Goal: Use online tool/utility: Utilize a website feature to perform a specific function

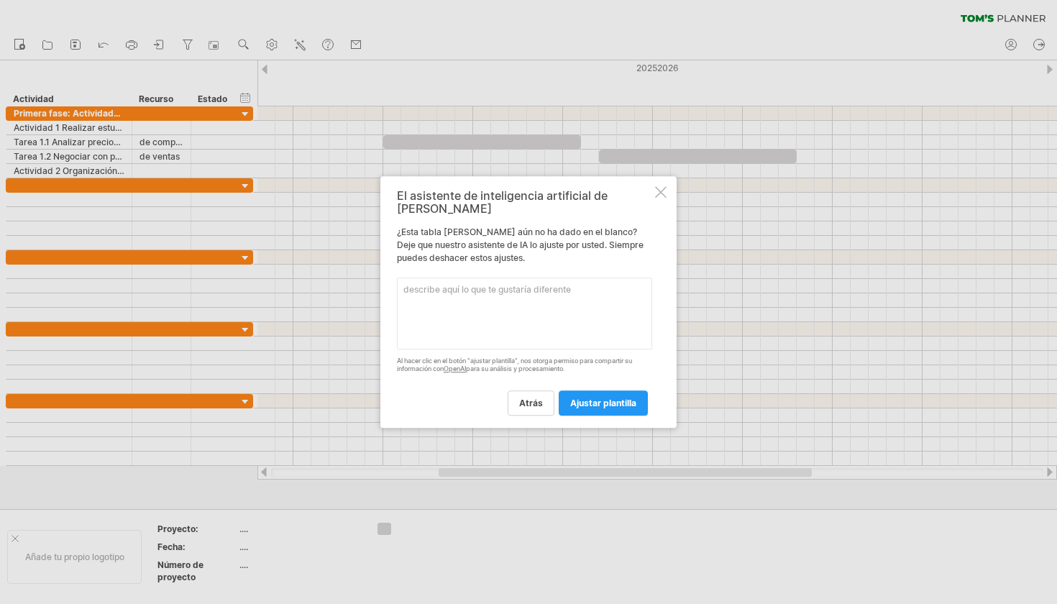
click at [495, 300] on textarea at bounding box center [524, 314] width 255 height 72
type textarea "er diaNOP"
drag, startPoint x: 472, startPoint y: 290, endPoint x: 404, endPoint y: 285, distance: 68.5
click at [404, 285] on textarea "er diaNOP" at bounding box center [524, 314] width 255 height 72
type textarea "poner dias de calendario"
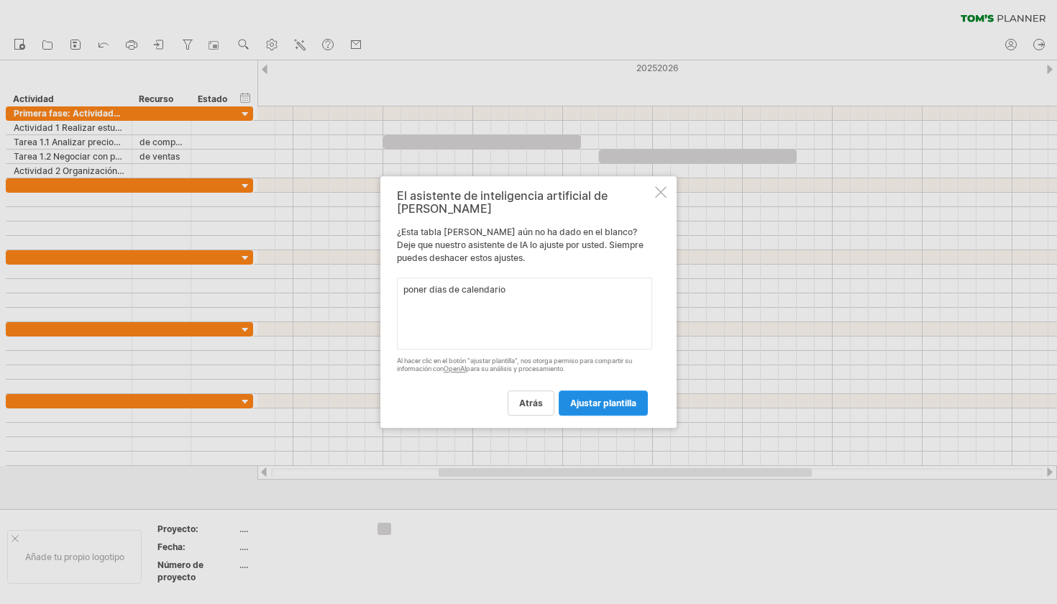
click at [584, 398] on span "ajustar plantilla" at bounding box center [603, 403] width 66 height 11
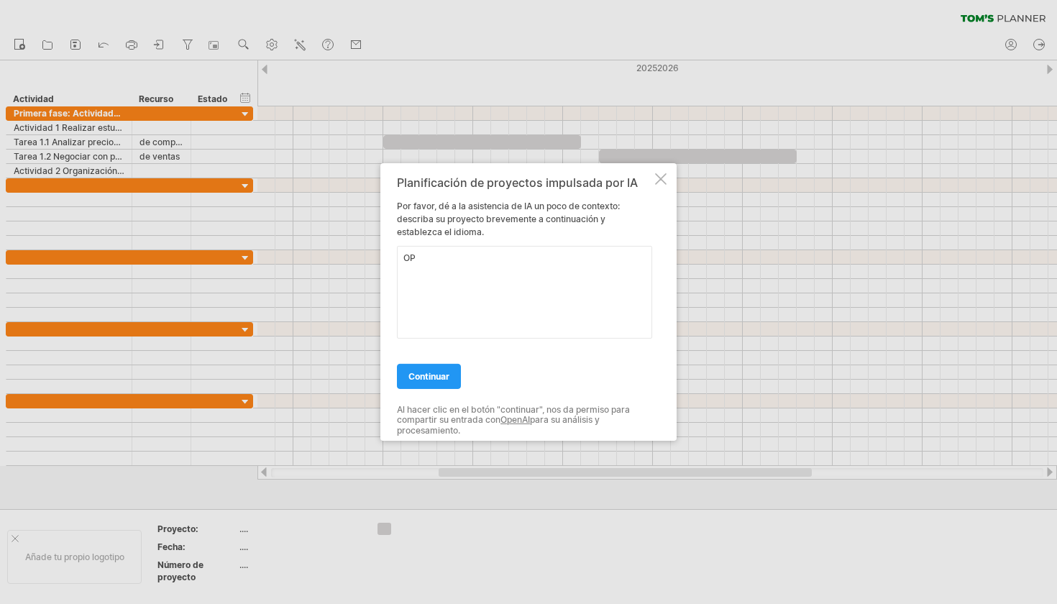
click at [544, 273] on textarea "OP" at bounding box center [524, 292] width 255 height 93
type textarea "O"
type textarea "colocar dias de calendraiompara que se puedan mostrar"
click at [429, 385] on link "Continuar" at bounding box center [429, 376] width 64 height 25
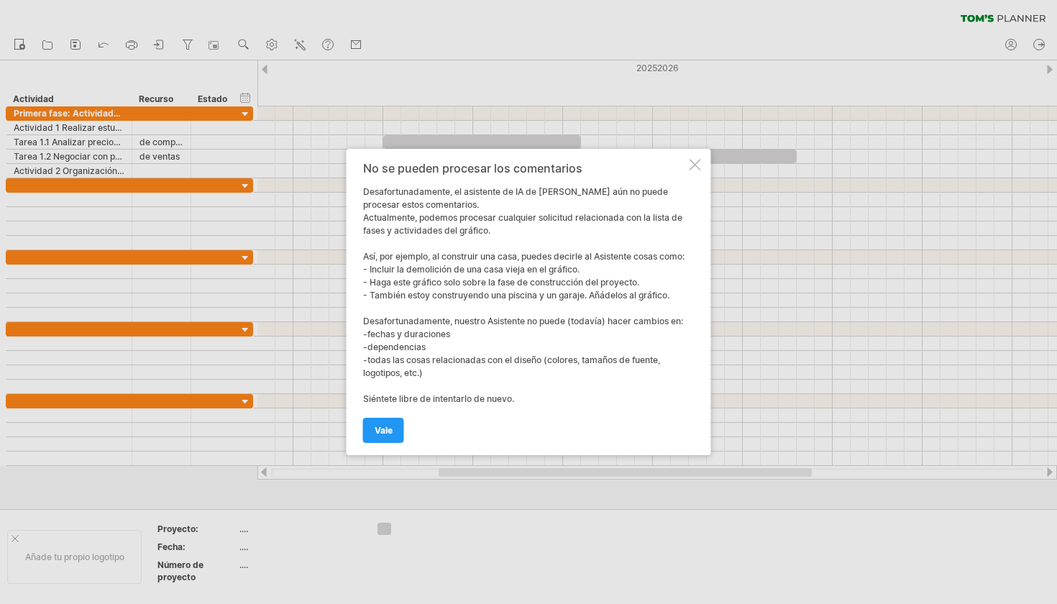
click at [700, 159] on div at bounding box center [696, 165] width 12 height 12
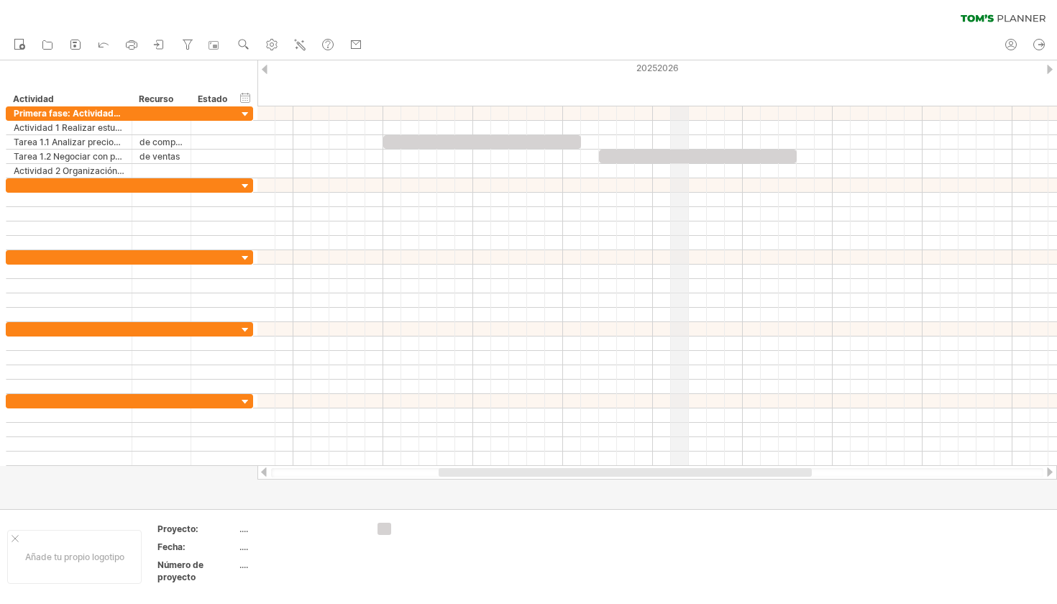
click at [678, 63] on div "20252026" at bounding box center [257, 67] width 2337 height 15
click at [659, 65] on div "20252026" at bounding box center [257, 67] width 2337 height 15
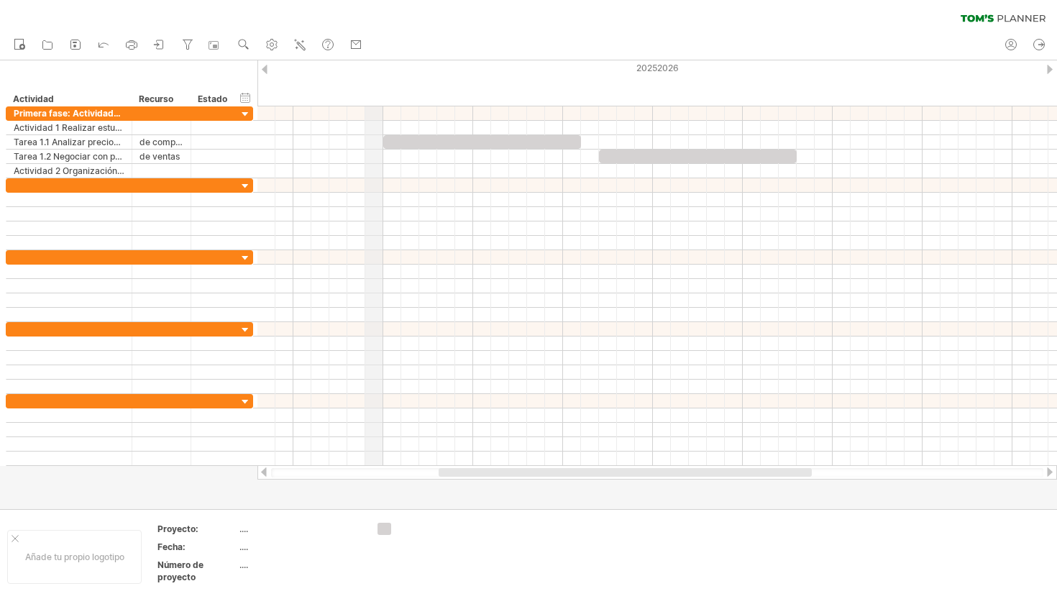
click at [265, 63] on div "20252026" at bounding box center [257, 67] width 2337 height 15
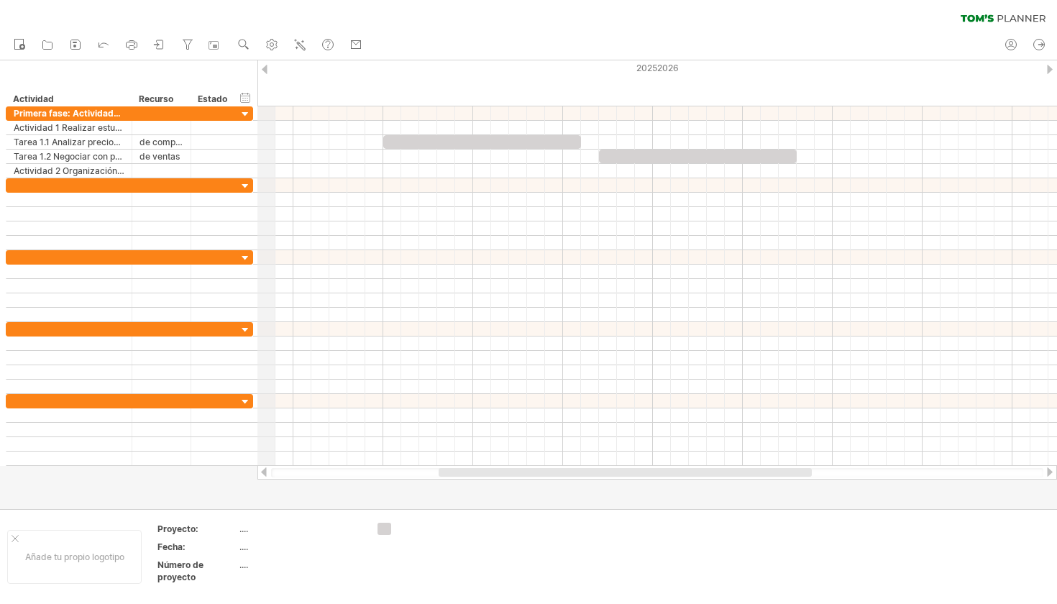
click at [265, 63] on div "20252026" at bounding box center [257, 67] width 2337 height 15
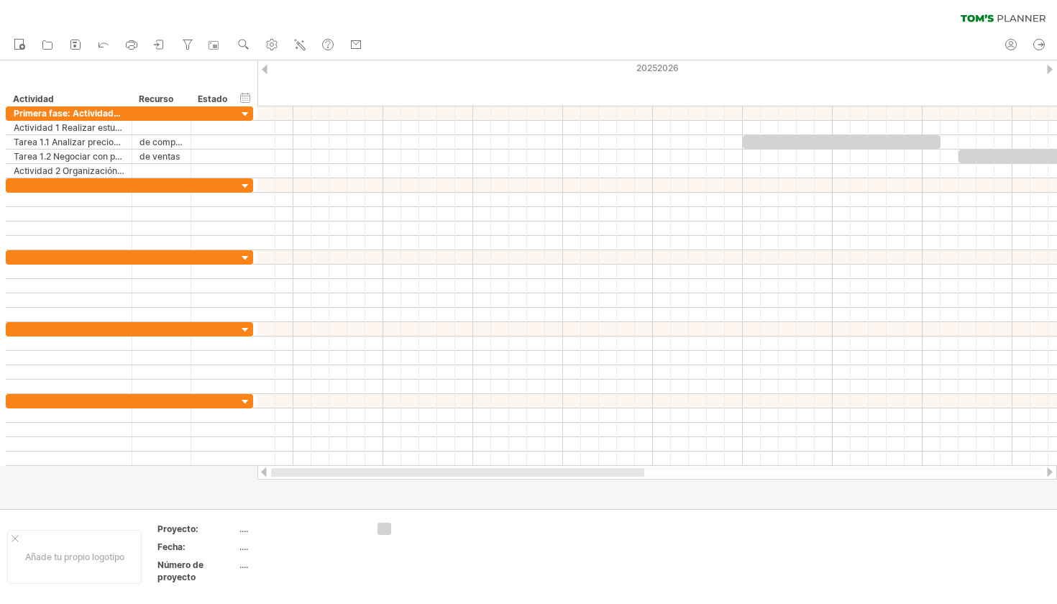
drag, startPoint x: 446, startPoint y: 471, endPoint x: 260, endPoint y: 471, distance: 185.5
click at [260, 471] on div at bounding box center [657, 472] width 800 height 14
click at [246, 94] on div "ocultar inicio/fin/duración Mostrar inicio/fin/duración" at bounding box center [246, 97] width 14 height 15
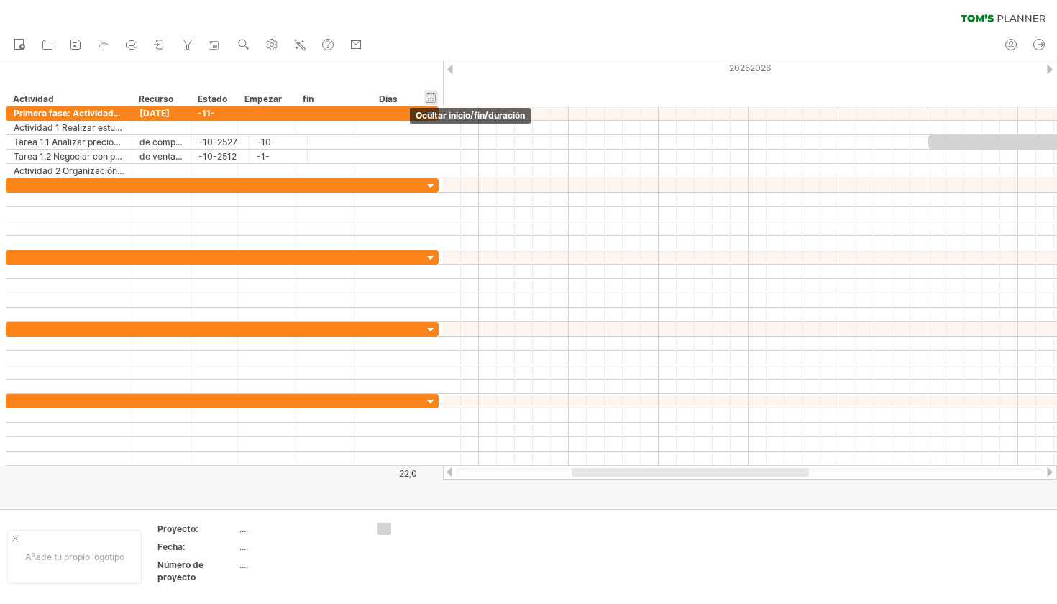
click at [433, 99] on div "ocultar inicio/fin/duración Mostrar inicio/fin/duración" at bounding box center [431, 97] width 14 height 15
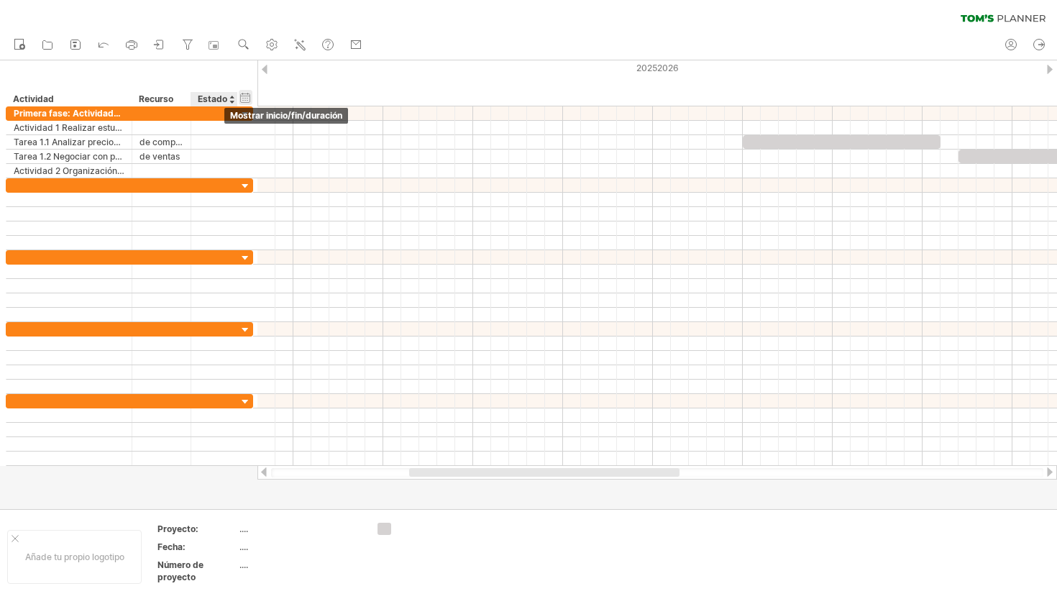
click at [244, 98] on div "ocultar inicio/fin/duración Mostrar inicio/fin/duración" at bounding box center [246, 97] width 14 height 15
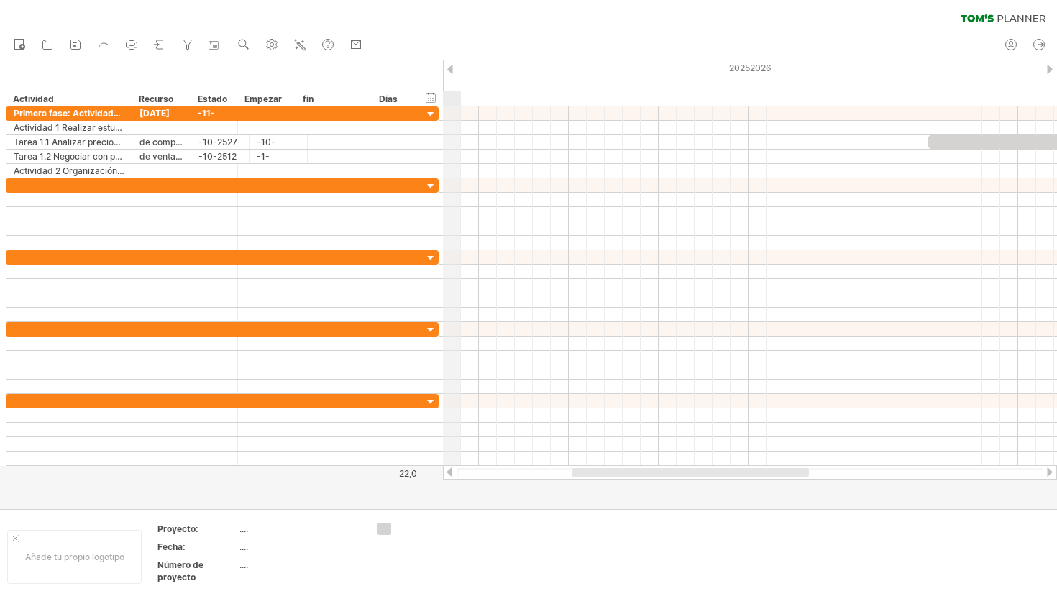
click at [277, 42] on use at bounding box center [272, 44] width 14 height 14
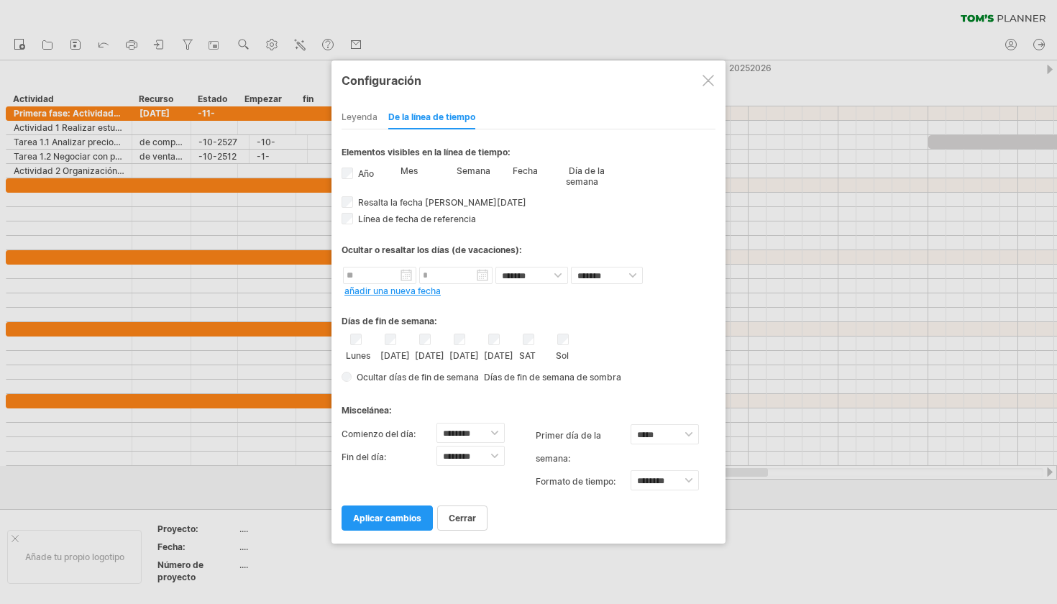
click at [411, 168] on label "Mes" at bounding box center [408, 170] width 20 height 11
click at [528, 165] on div "**********" at bounding box center [529, 329] width 374 height 401
click at [399, 518] on span "aplicar cambios" at bounding box center [387, 518] width 68 height 11
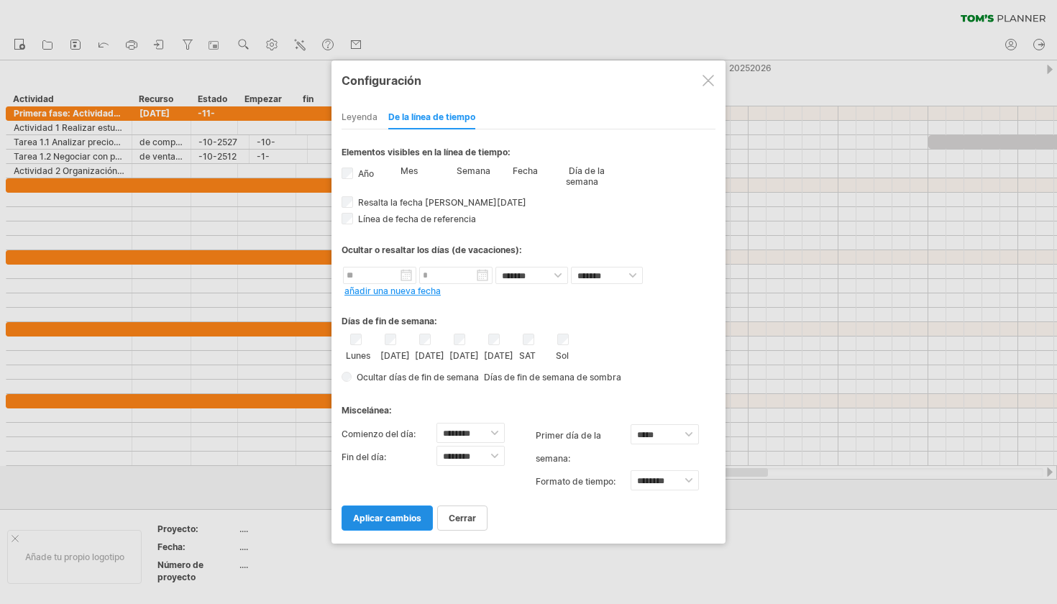
click at [399, 518] on span "aplicar cambios" at bounding box center [387, 518] width 68 height 11
click at [710, 79] on div at bounding box center [709, 81] width 12 height 12
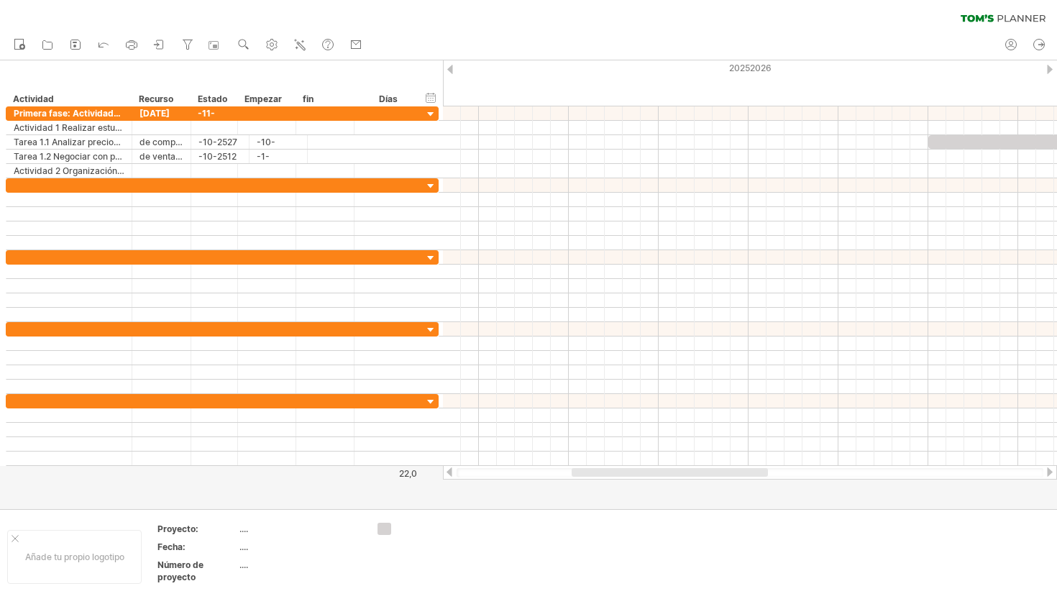
click at [1051, 67] on div at bounding box center [1050, 69] width 6 height 9
click at [452, 65] on div at bounding box center [450, 69] width 6 height 9
click at [274, 46] on circle at bounding box center [272, 45] width 4 height 4
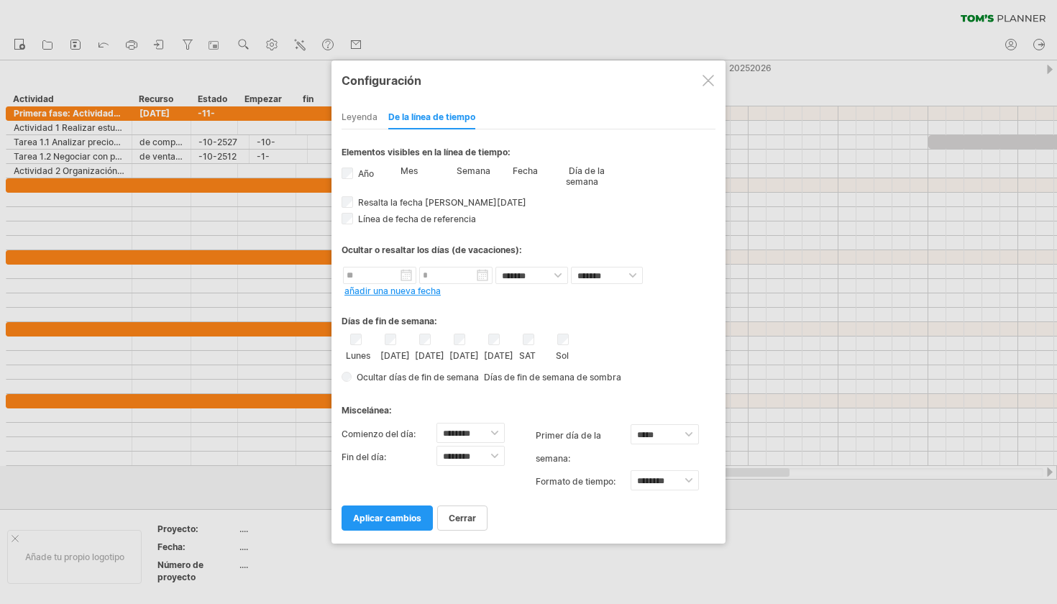
click at [406, 169] on label "Mes" at bounding box center [408, 170] width 20 height 11
click at [347, 209] on div "**********" at bounding box center [529, 329] width 374 height 401
click at [418, 169] on label "Mes" at bounding box center [408, 170] width 20 height 11
click at [340, 202] on div "**********" at bounding box center [529, 301] width 394 height 483
click at [408, 170] on label "Mes" at bounding box center [408, 170] width 20 height 11
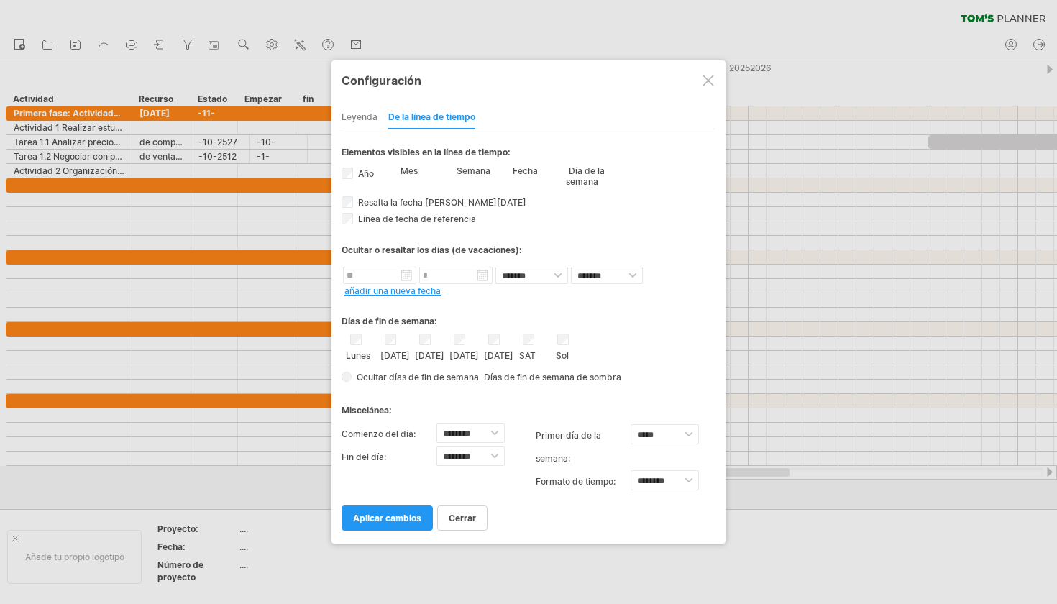
click at [354, 226] on div "**********" at bounding box center [529, 329] width 374 height 401
click at [390, 516] on span "aplicar cambios" at bounding box center [387, 518] width 68 height 11
click at [713, 77] on div at bounding box center [709, 81] width 12 height 12
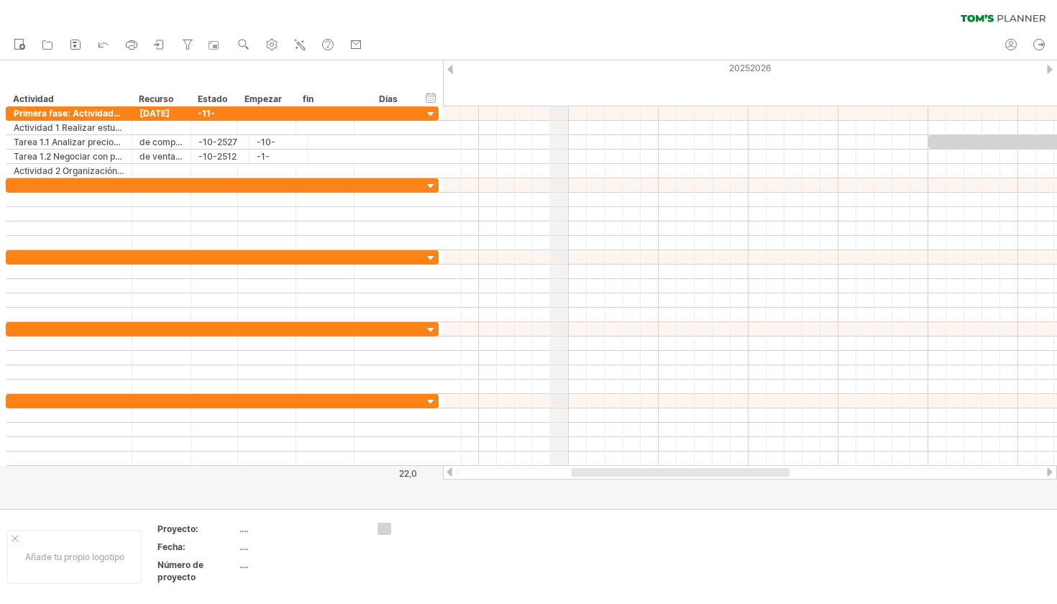
click at [417, 480] on div at bounding box center [528, 284] width 1057 height 449
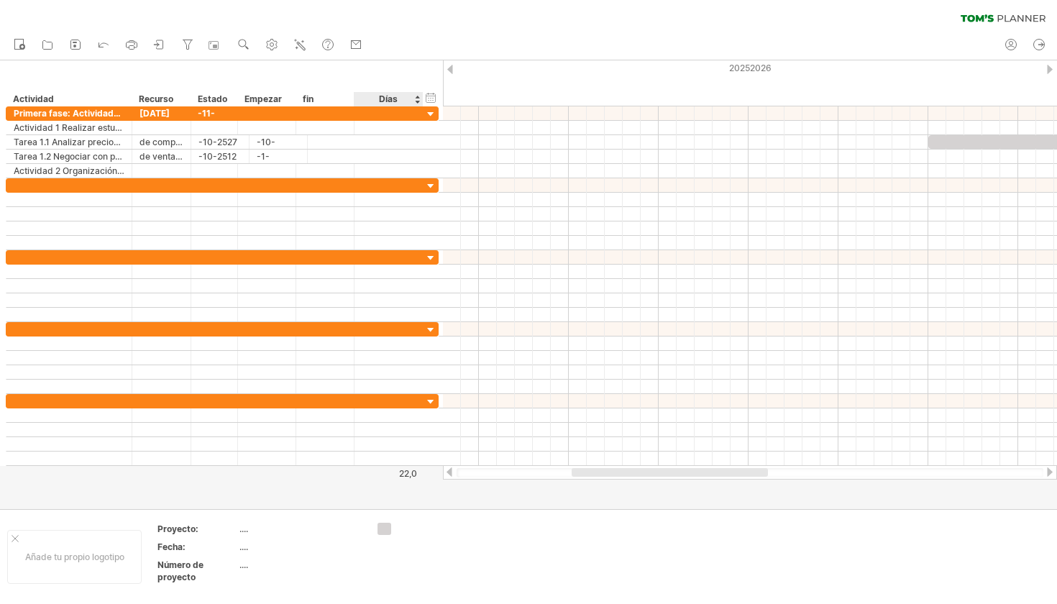
click at [440, 474] on div at bounding box center [528, 284] width 1057 height 449
click at [447, 474] on div at bounding box center [450, 471] width 12 height 9
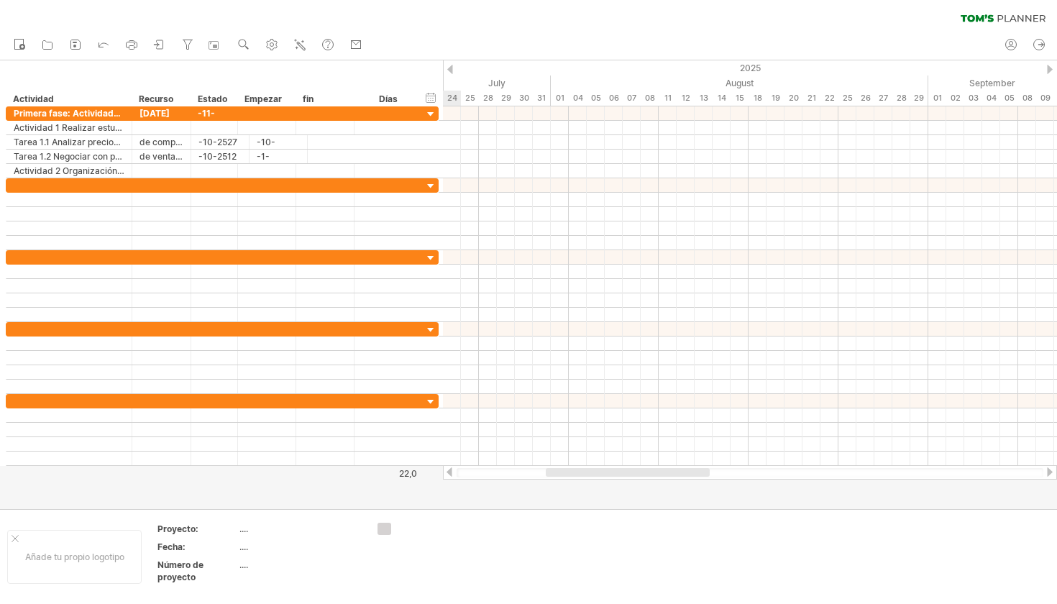
click at [447, 474] on div at bounding box center [450, 471] width 12 height 9
click at [688, 475] on div at bounding box center [750, 472] width 587 height 9
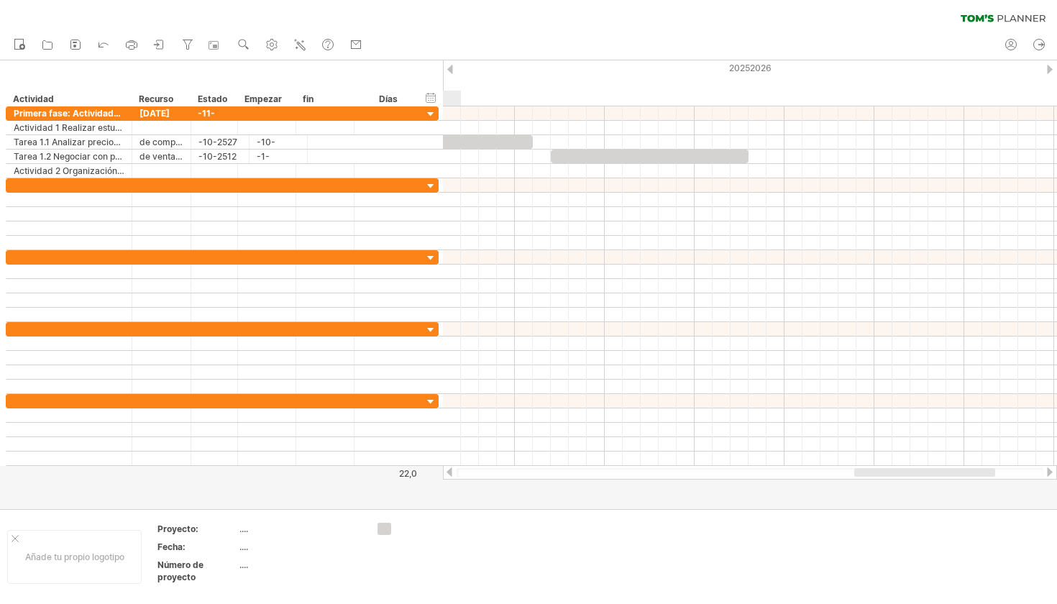
drag, startPoint x: 670, startPoint y: 473, endPoint x: 991, endPoint y: 491, distance: 321.2
click at [991, 491] on div "Trying to reach [DOMAIN_NAME] Connected again... 0% clear filter nuevo" at bounding box center [528, 302] width 1057 height 604
drag, startPoint x: 776, startPoint y: 473, endPoint x: 1056, endPoint y: 487, distance: 280.8
click at [1056, 487] on div "Trying to reach [DOMAIN_NAME] Connected again... 0% clear filter nuevo" at bounding box center [528, 302] width 1057 height 604
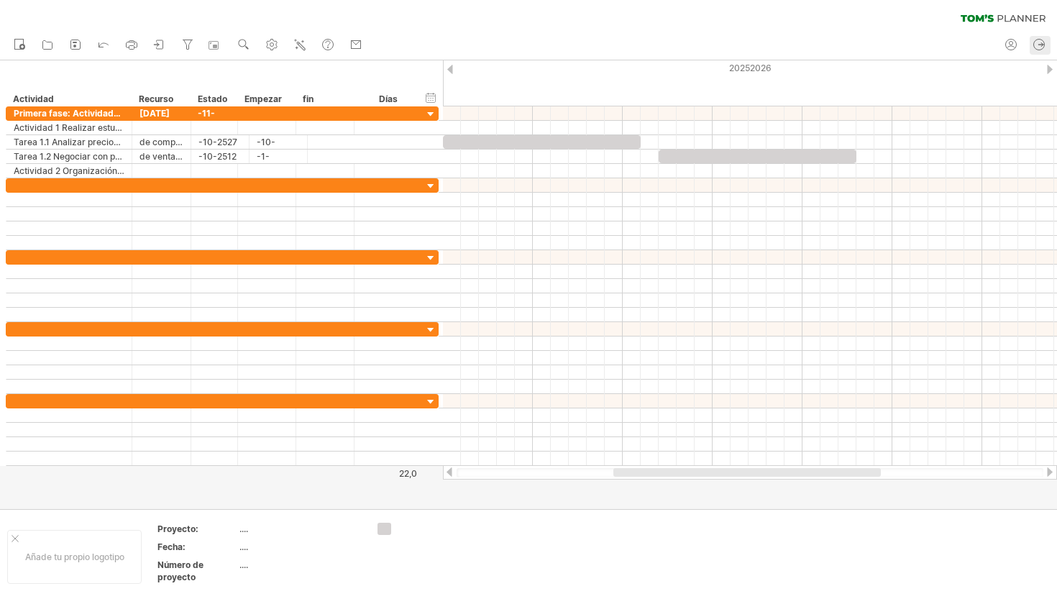
click at [1041, 39] on icon at bounding box center [1039, 44] width 14 height 14
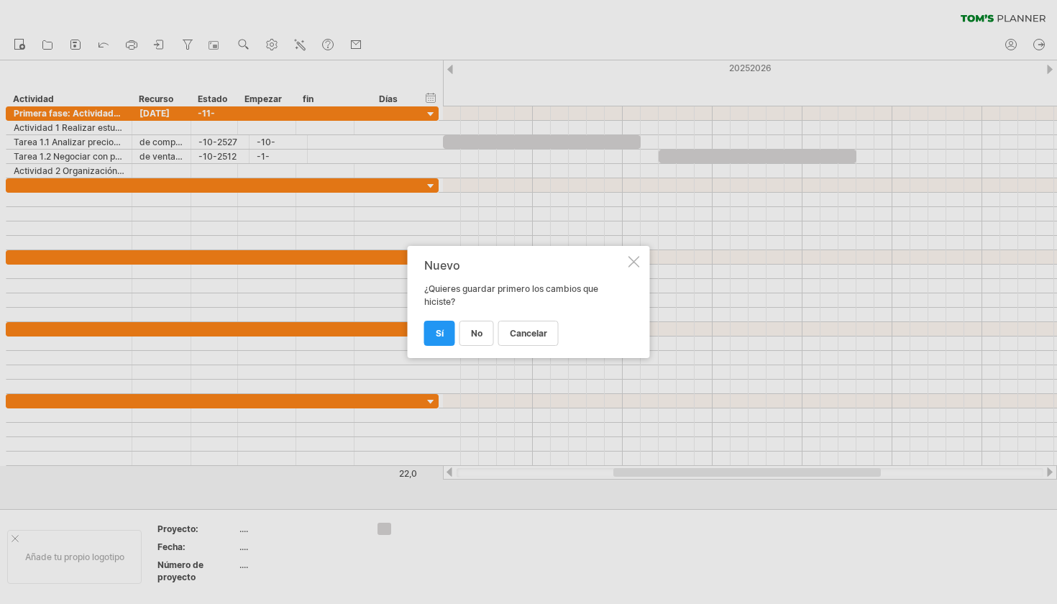
click at [630, 258] on div at bounding box center [635, 262] width 12 height 12
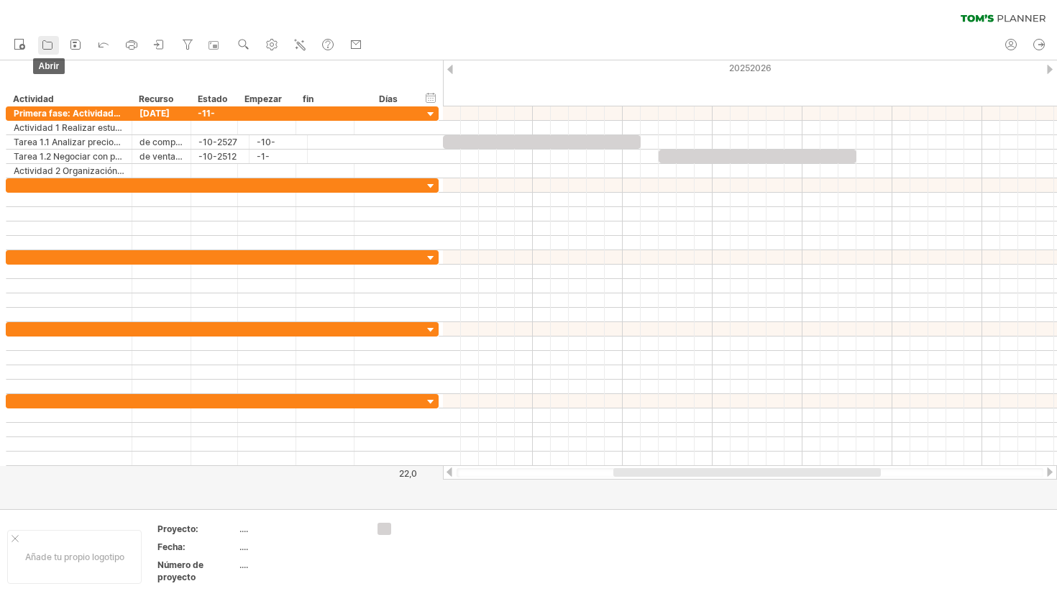
click at [46, 44] on icon at bounding box center [47, 44] width 14 height 14
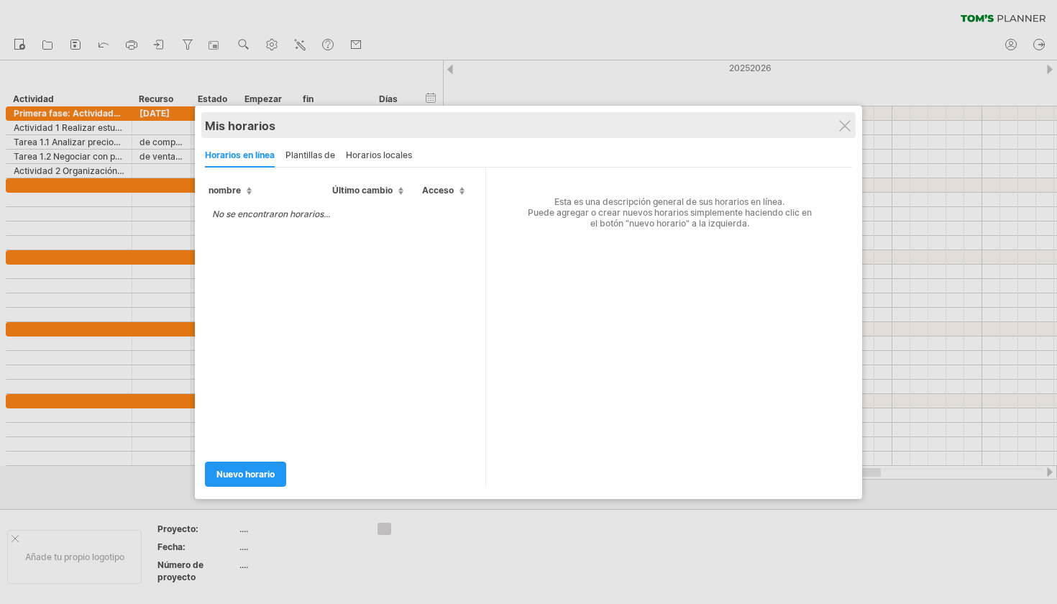
click at [842, 113] on div "Mis horarios share/collaborate online" at bounding box center [528, 125] width 647 height 26
click at [852, 127] on div "Mis horarios share/collaborate online" at bounding box center [528, 125] width 647 height 26
click at [838, 121] on div "Mis horarios" at bounding box center [528, 126] width 647 height 14
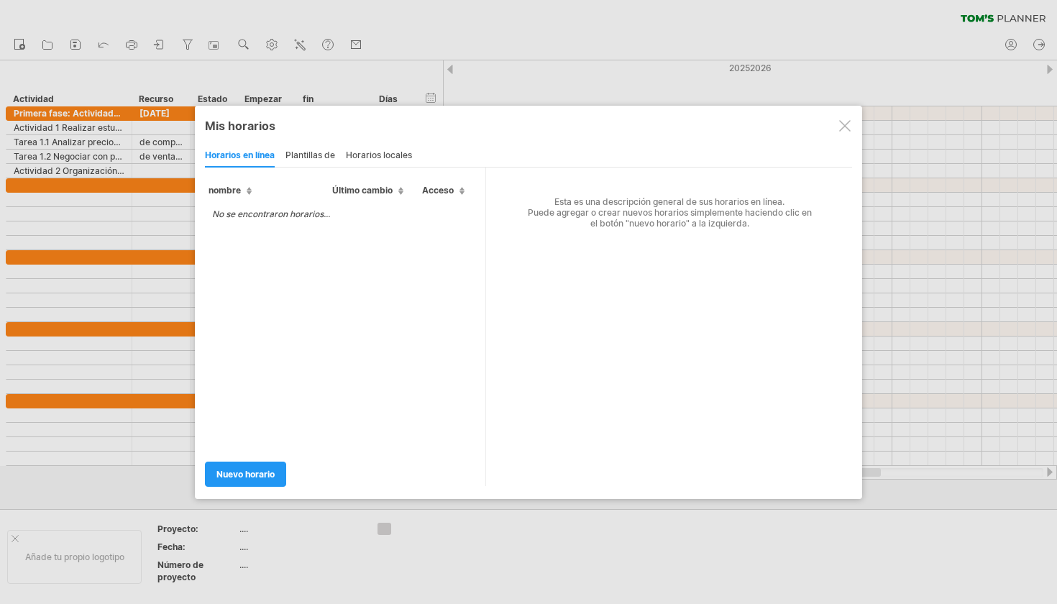
click at [841, 122] on div at bounding box center [845, 126] width 12 height 12
